Goal: Transaction & Acquisition: Book appointment/travel/reservation

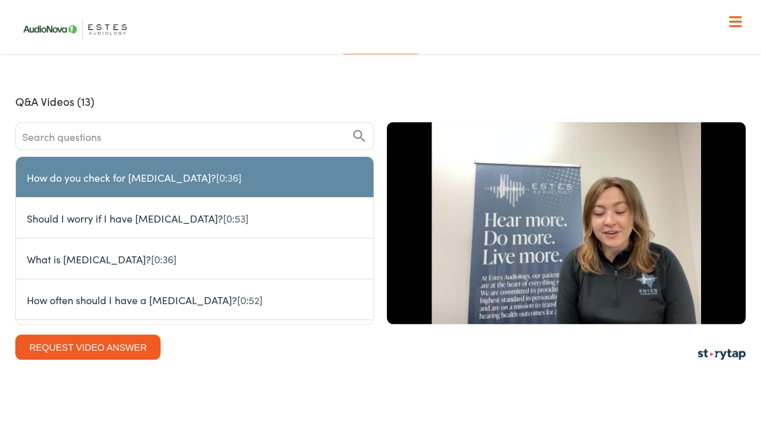
scroll to position [3256, 0]
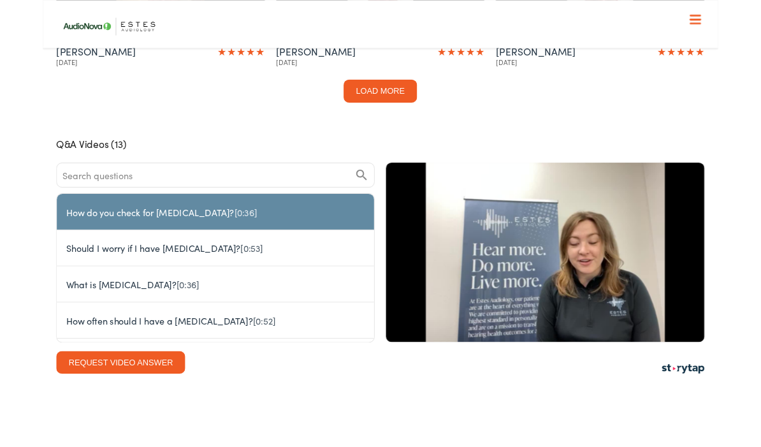
click at [27, 433] on div "Patient Reviews Customer Videos (7) Leave a Review 1:33 Bill [DATE] ★ ★ ★ ★ ★ 1…" at bounding box center [380, 44] width 761 height 959
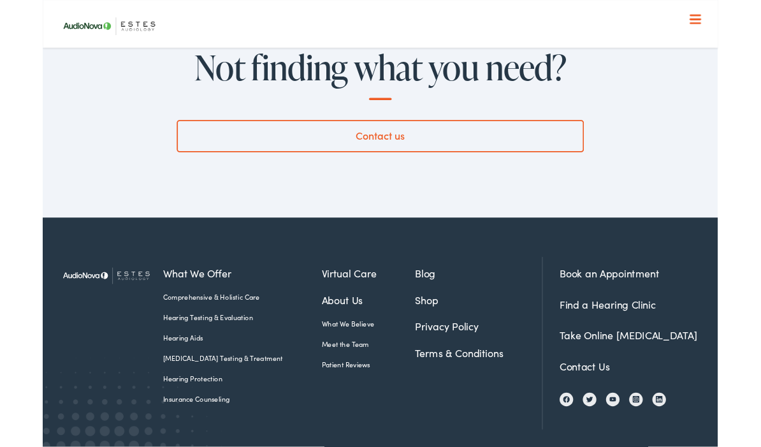
scroll to position [4615, 0]
click at [649, 300] on link "Book an Appointment" at bounding box center [639, 308] width 112 height 16
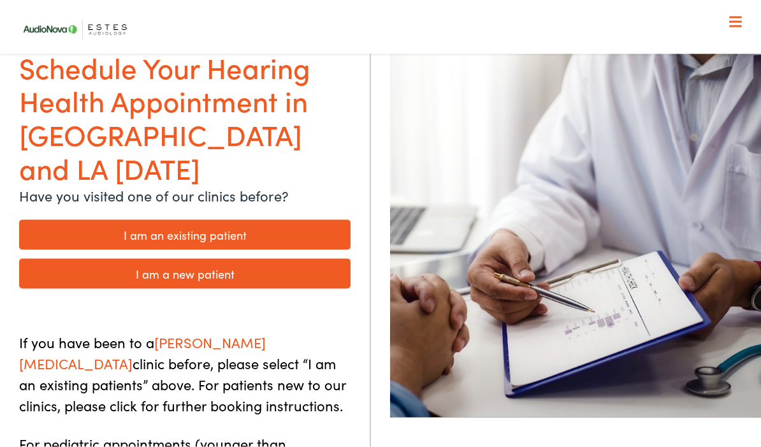
scroll to position [95, 0]
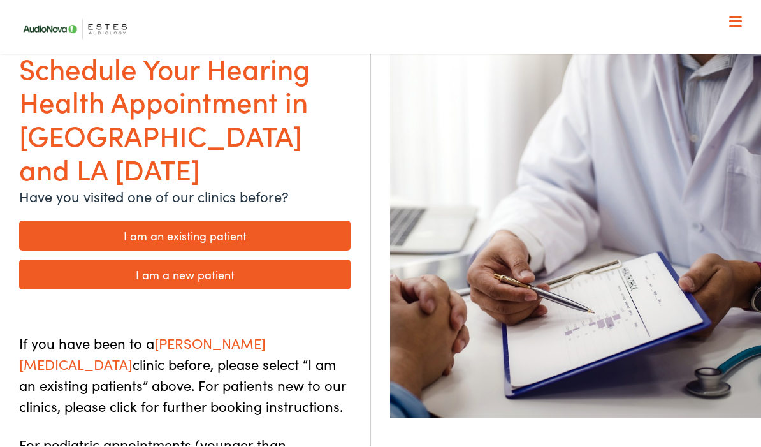
click at [54, 221] on link "I am an existing patient" at bounding box center [184, 236] width 331 height 30
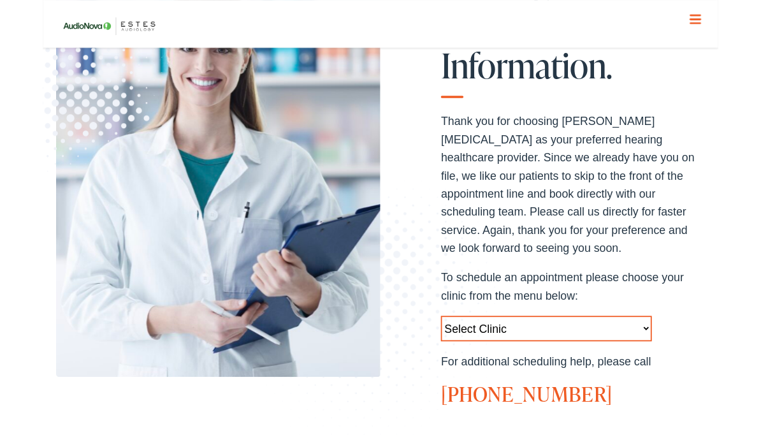
scroll to position [226, 0]
click at [677, 355] on select "Select Clinic Austin-TX-AudioNova 1206 W. 38th Street Boerne-TX-AudioNova 1112 …" at bounding box center [568, 369] width 238 height 29
select select "https://hearlifeagain.alpacaaudiology.com/locations/boerne/"
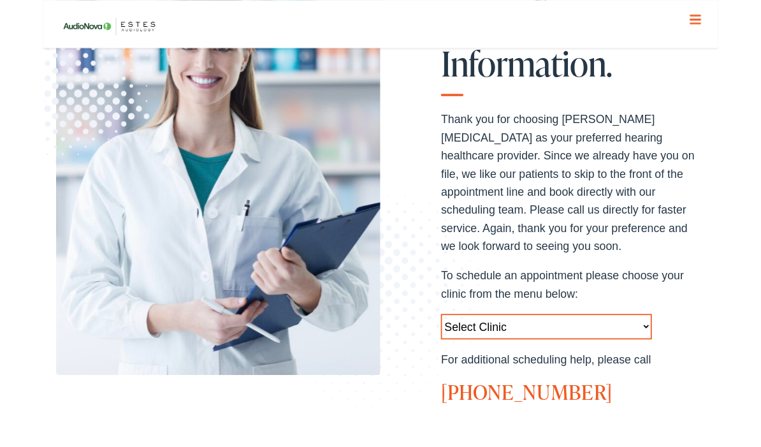
scroll to position [244, 0]
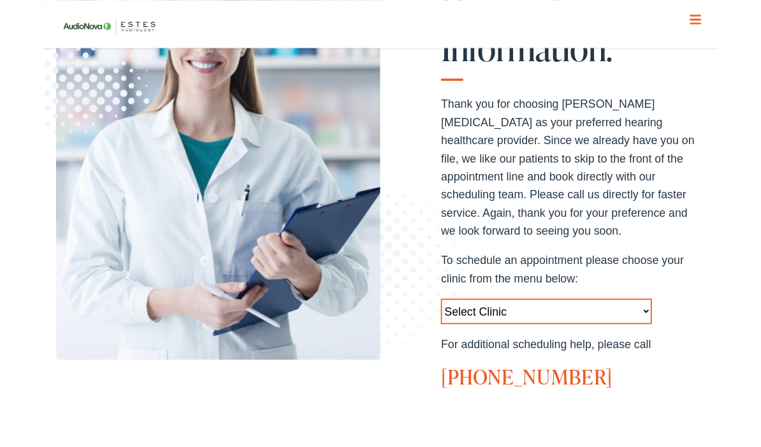
click at [619, 337] on select "Select Clinic Austin-TX-AudioNova 1206 W. 38th Street Boerne-TX-AudioNova 1112 …" at bounding box center [568, 351] width 238 height 29
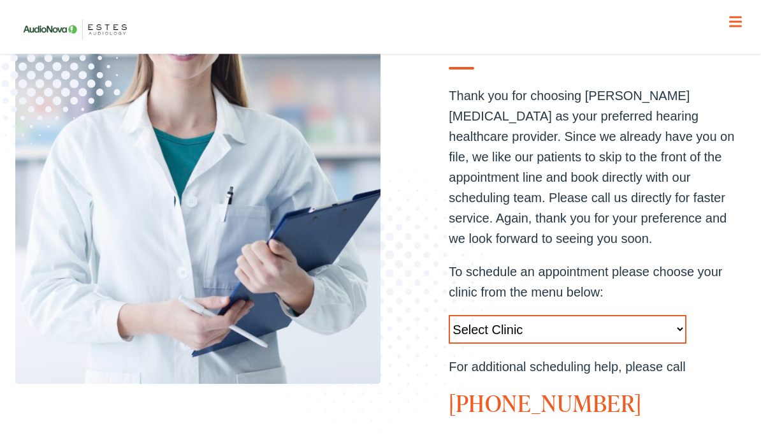
scroll to position [247, 0]
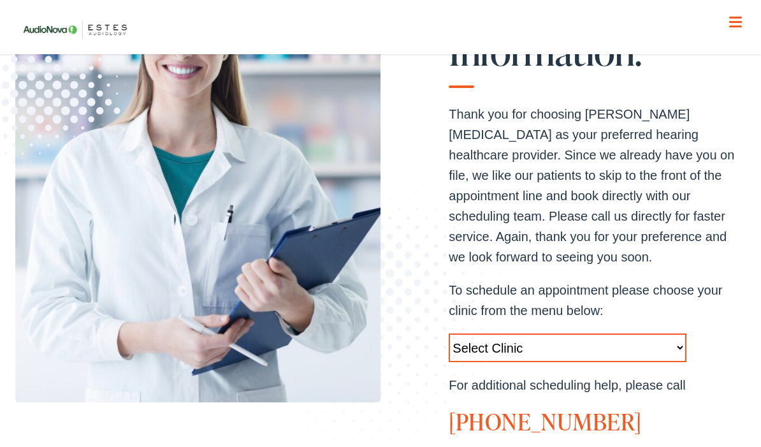
click at [685, 333] on select "Select Clinic Austin-TX-AudioNova 1206 W. 38th Street Boerne-TX-AudioNova 1112 …" at bounding box center [568, 347] width 238 height 29
click at [614, 333] on select "Select Clinic Austin-TX-AudioNova 1206 W. 38th Street Boerne-TX-AudioNova 1112 …" at bounding box center [568, 347] width 238 height 29
click at [725, 333] on p "Select Clinic Austin-TX-AudioNova 1206 W. 38th Street Boerne-TX-AudioNova 1112 …" at bounding box center [597, 347] width 297 height 29
click at [660, 375] on p "For additional scheduling help, please call" at bounding box center [597, 385] width 297 height 20
click at [569, 405] on link "888-480-2052" at bounding box center [545, 421] width 193 height 32
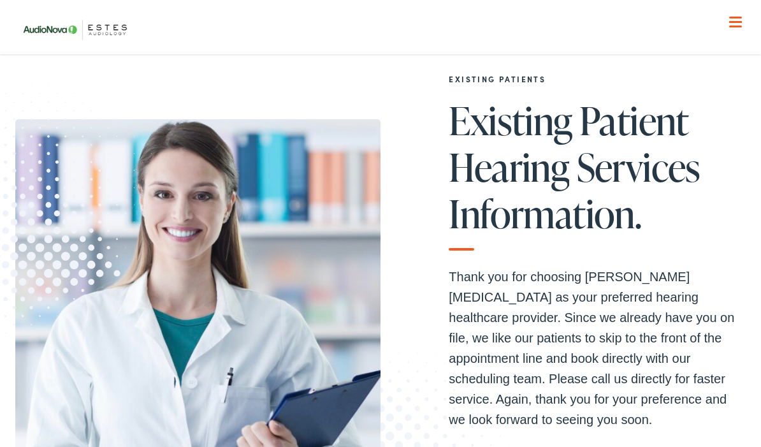
scroll to position [83, 0]
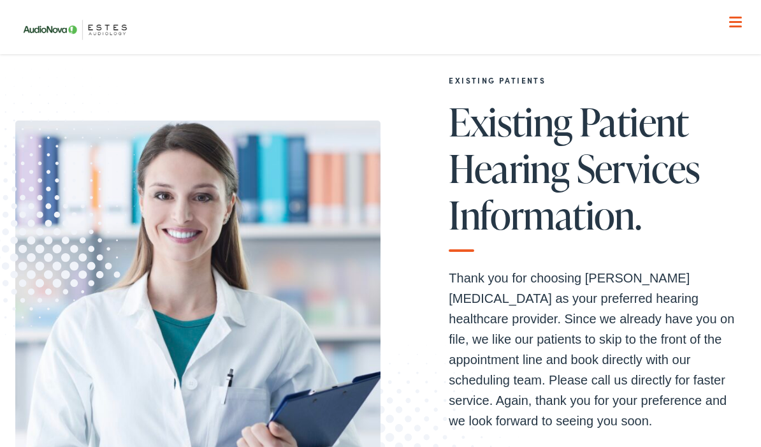
click at [690, 296] on p "Thank you for choosing ESTES AUDIOLOGY as your preferred hearing healthcare pro…" at bounding box center [597, 349] width 297 height 163
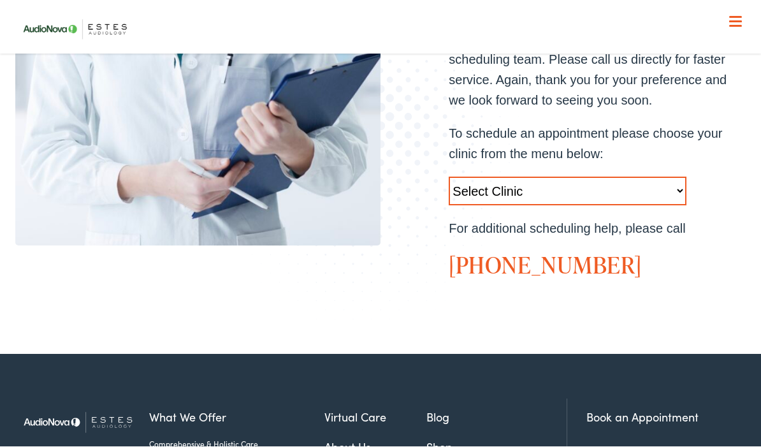
scroll to position [404, 0]
